Goal: Task Accomplishment & Management: Use online tool/utility

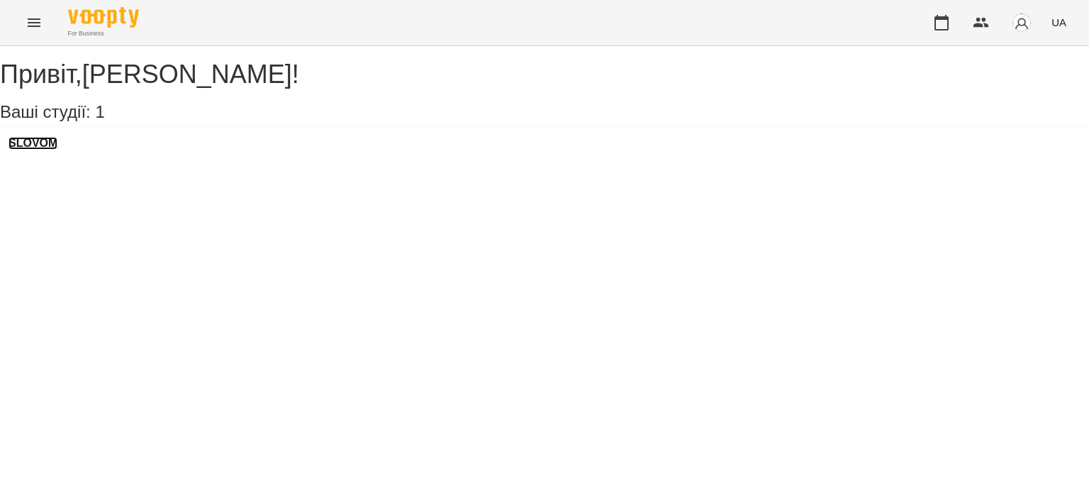
click at [54, 150] on h3 "SLOVOM" at bounding box center [33, 143] width 49 height 13
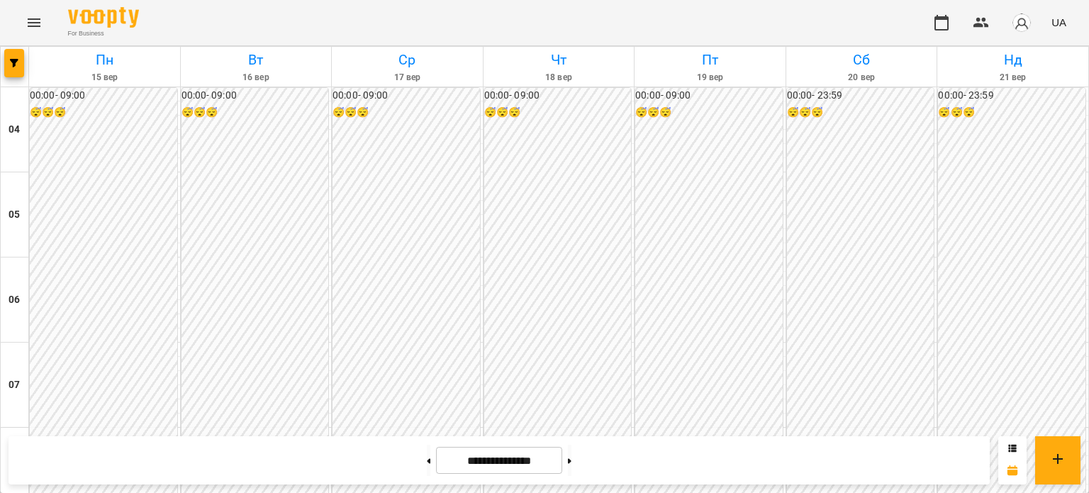
scroll to position [782, 0]
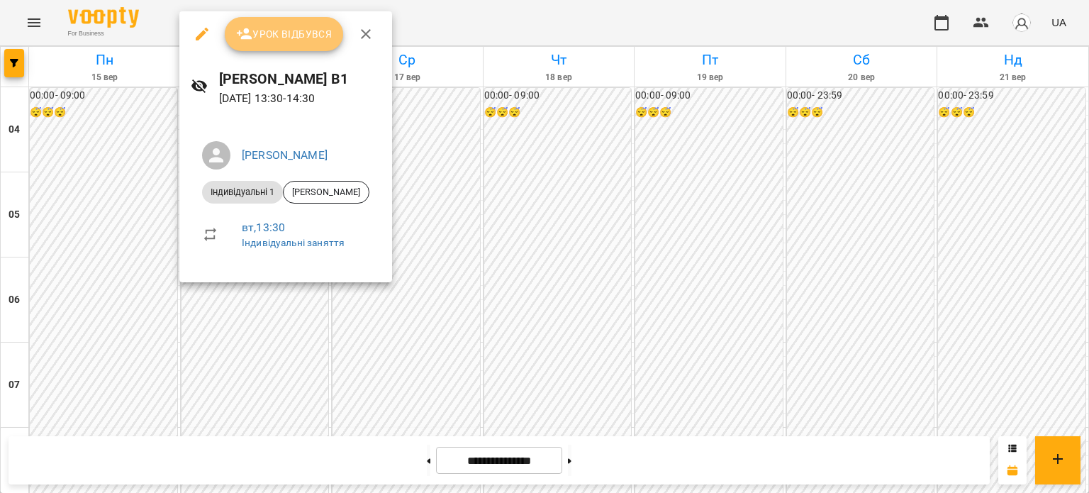
click at [288, 27] on span "Урок відбувся" at bounding box center [284, 34] width 96 height 17
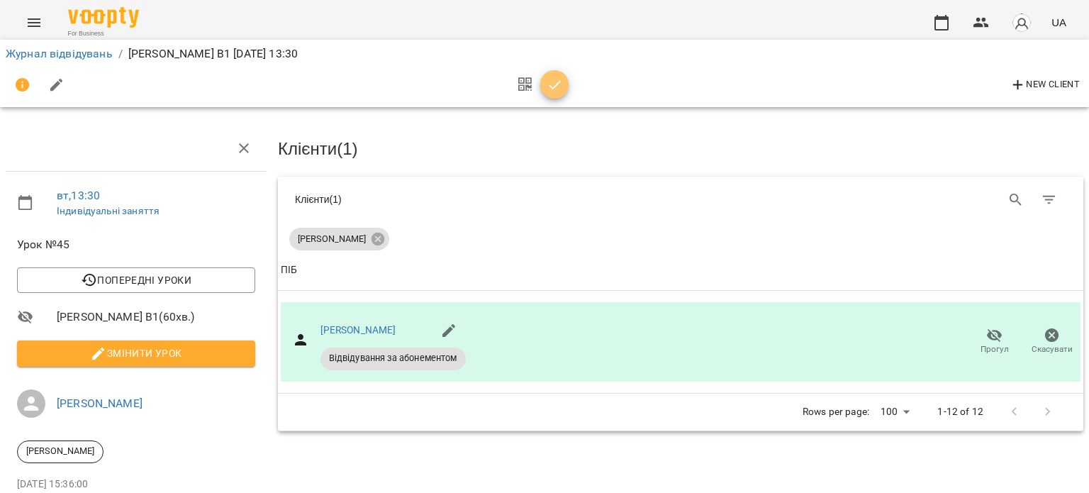
click at [551, 88] on icon "button" at bounding box center [555, 84] width 12 height 9
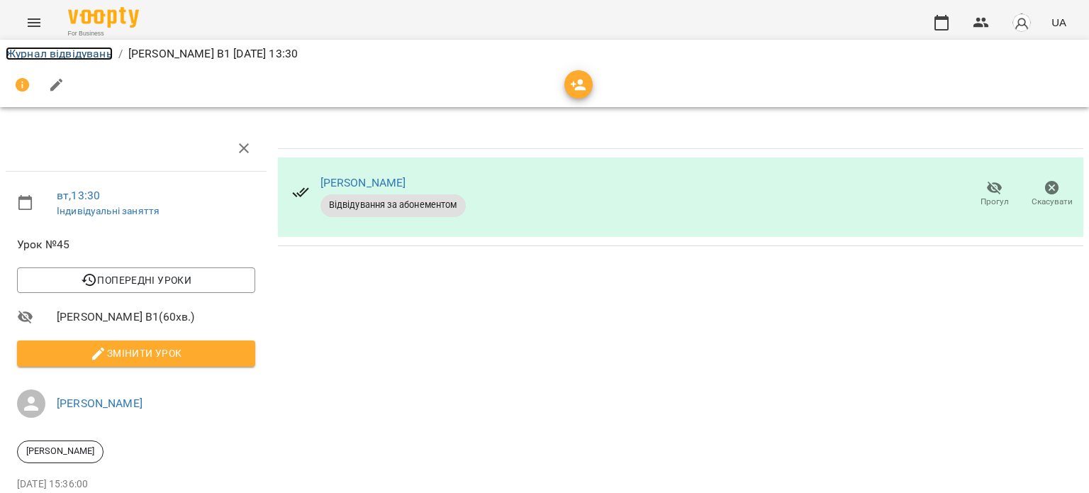
click at [34, 59] on link "Журнал відвідувань" at bounding box center [59, 53] width 107 height 13
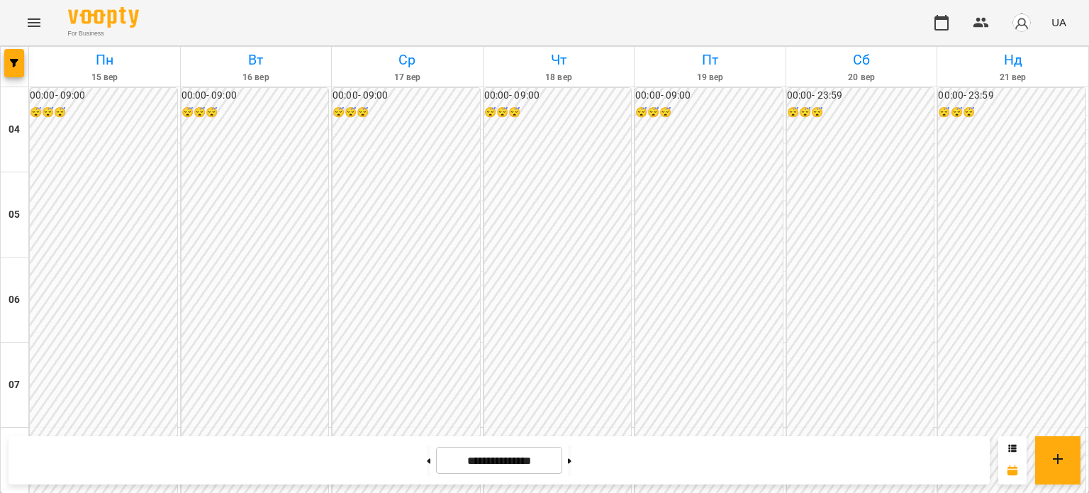
scroll to position [841, 0]
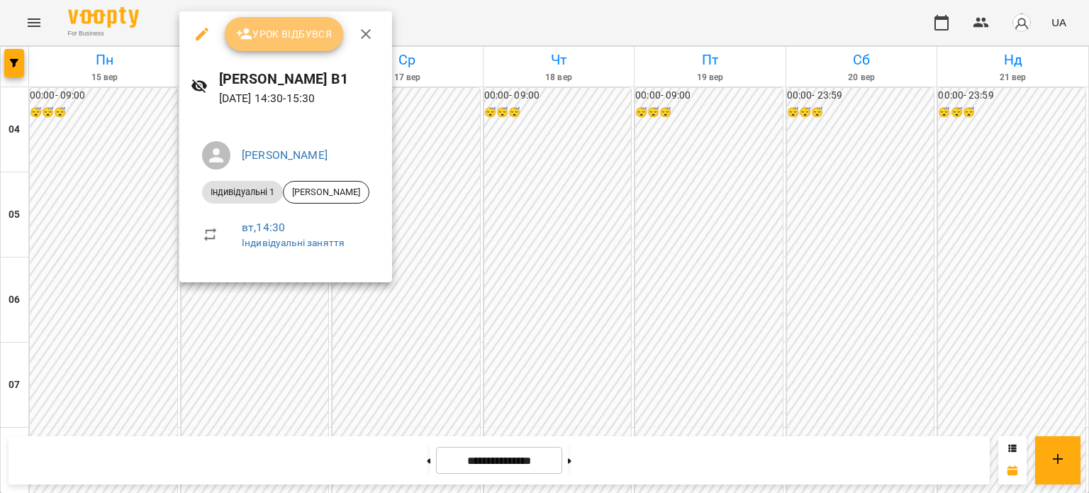
click at [319, 29] on span "Урок відбувся" at bounding box center [284, 34] width 96 height 17
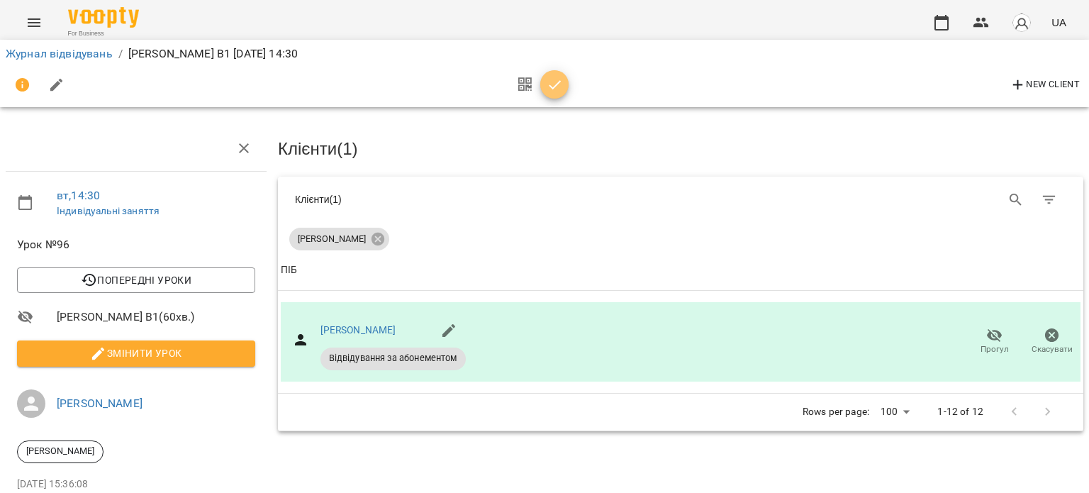
click at [551, 89] on icon "button" at bounding box center [555, 84] width 12 height 9
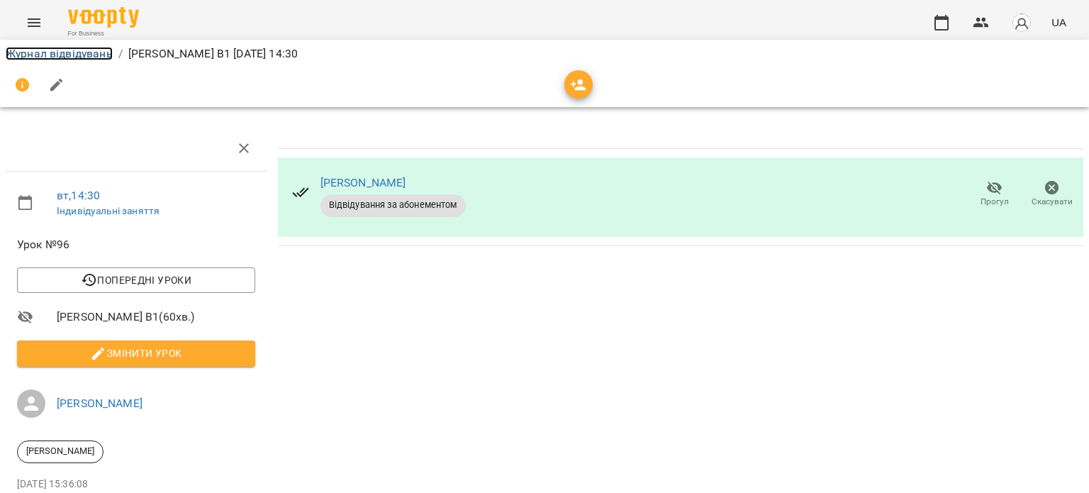
click at [94, 47] on link "Журнал відвідувань" at bounding box center [59, 53] width 107 height 13
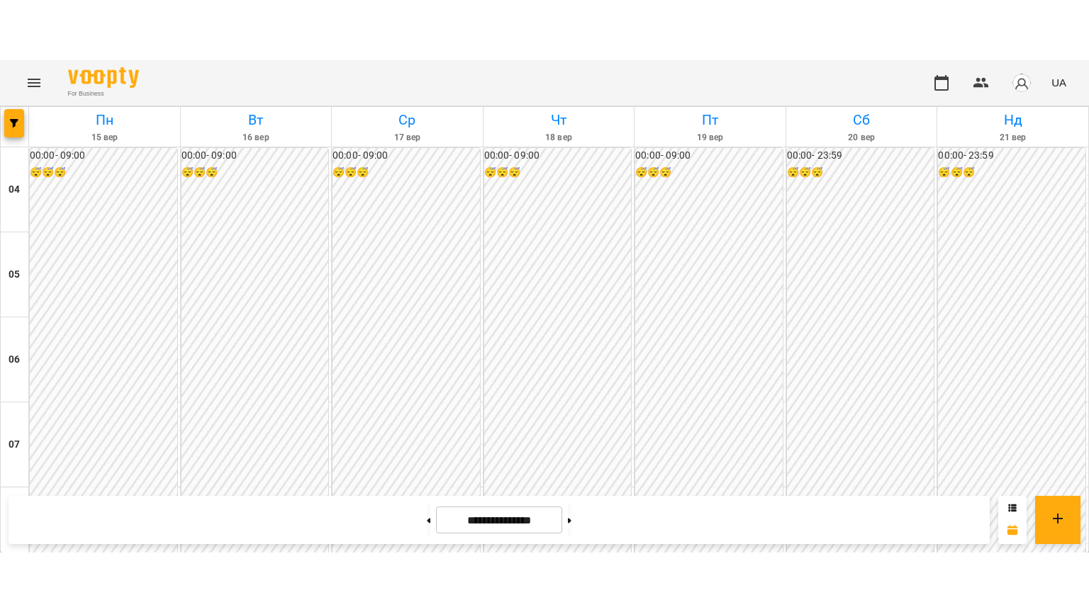
scroll to position [469, 0]
